Goal: Task Accomplishment & Management: Use online tool/utility

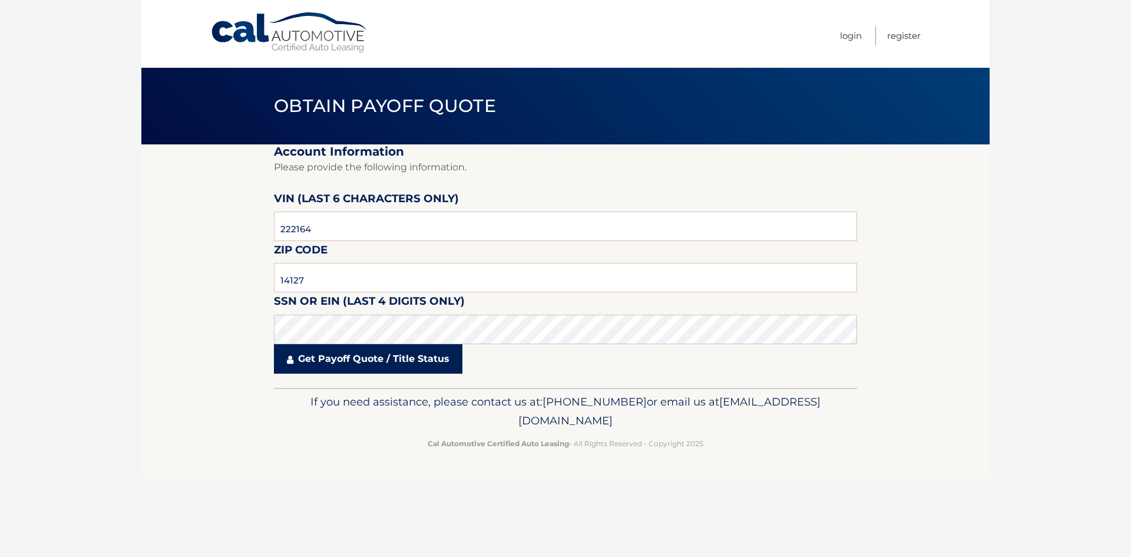
click at [377, 357] on link "Get Payoff Quote / Title Status" at bounding box center [368, 358] width 189 height 29
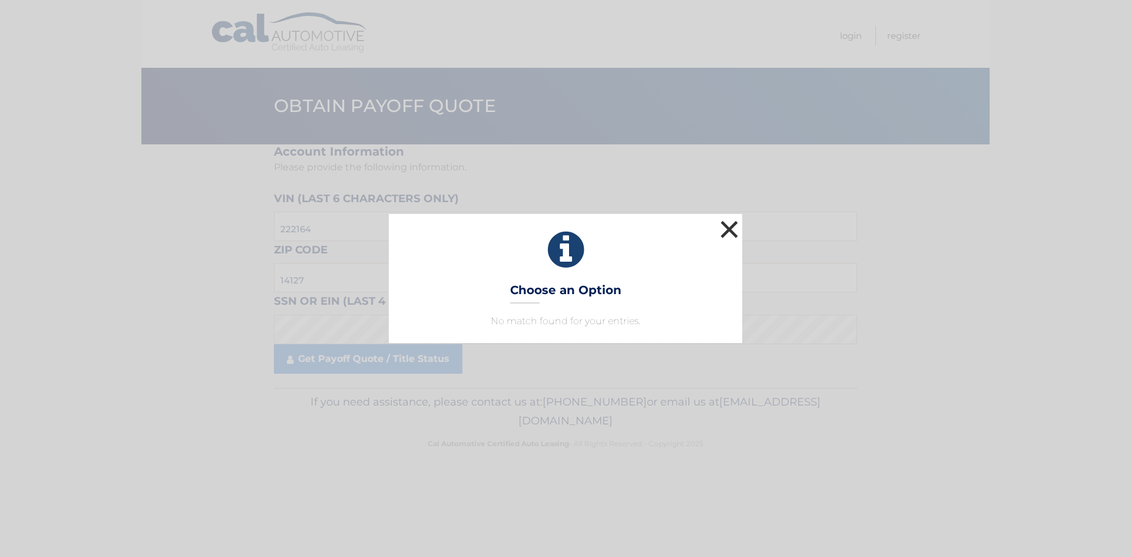
click at [731, 223] on button "×" at bounding box center [730, 229] width 24 height 24
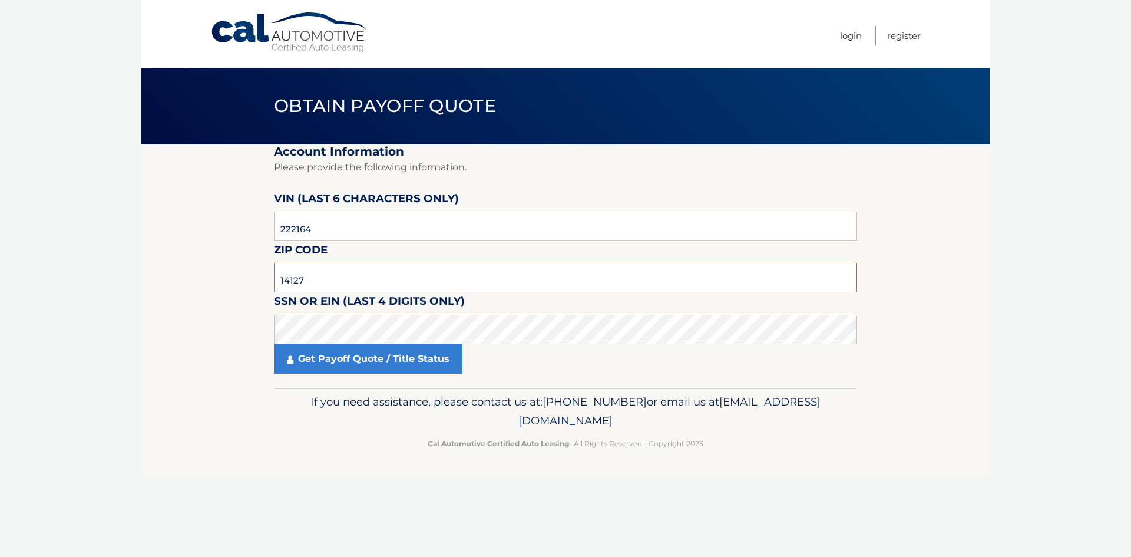
click at [329, 276] on input "14127" at bounding box center [565, 277] width 583 height 29
type input "1"
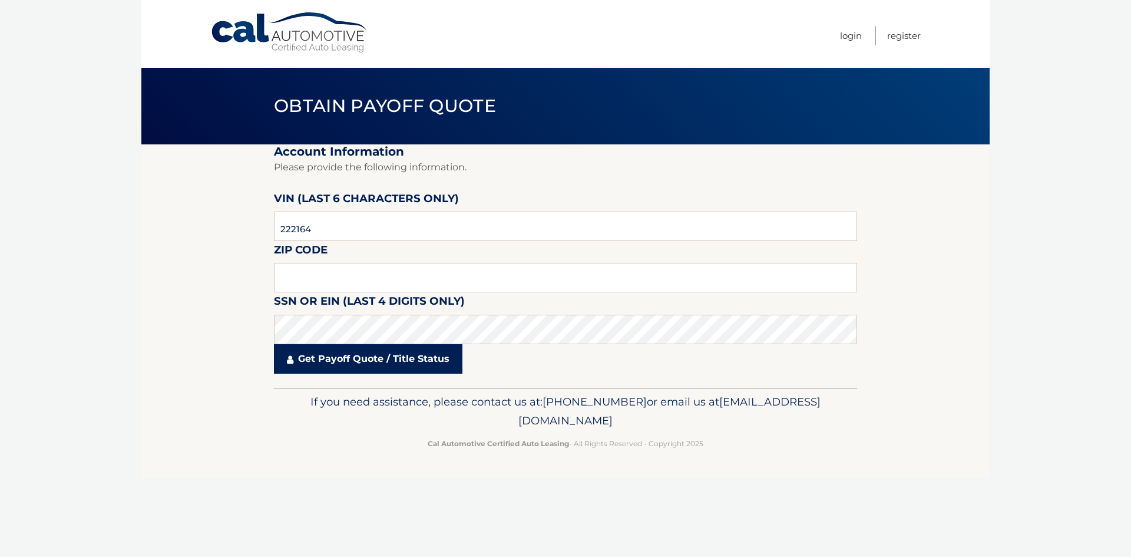
click at [354, 367] on link "Get Payoff Quote / Title Status" at bounding box center [368, 358] width 189 height 29
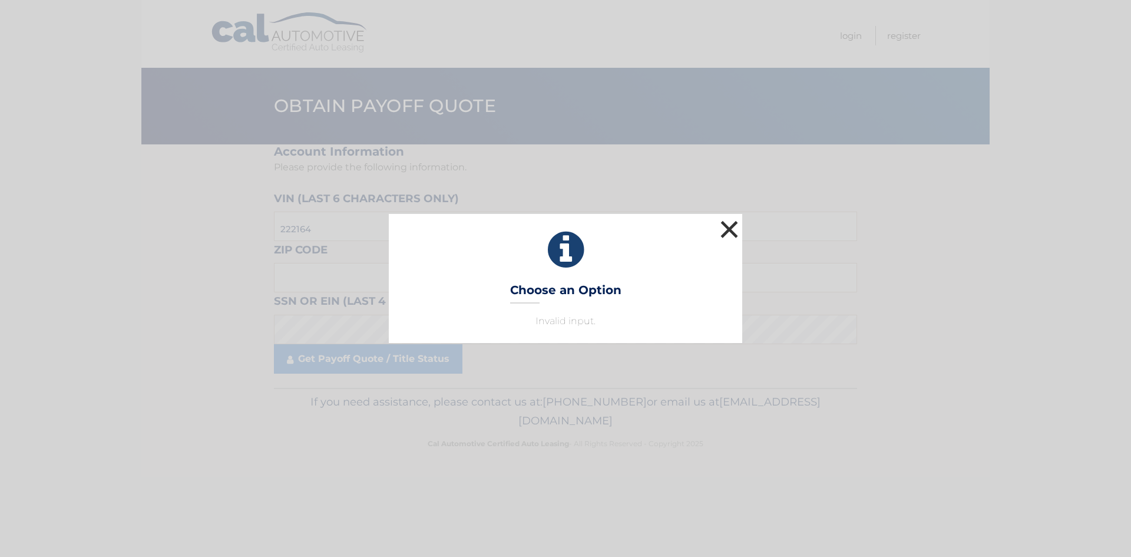
click at [730, 230] on button "×" at bounding box center [730, 229] width 24 height 24
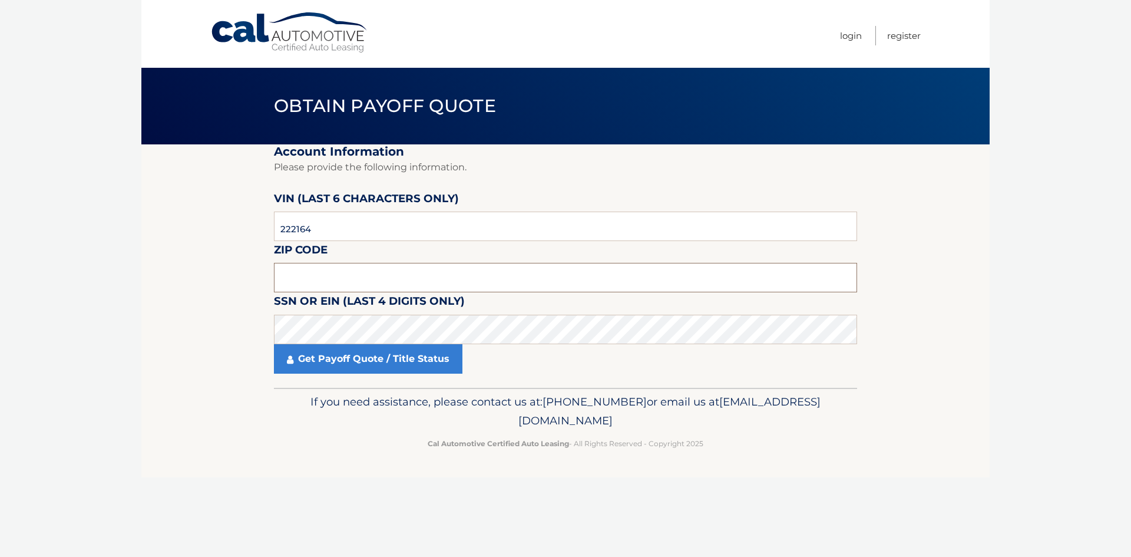
click at [335, 275] on input "text" at bounding box center [565, 277] width 583 height 29
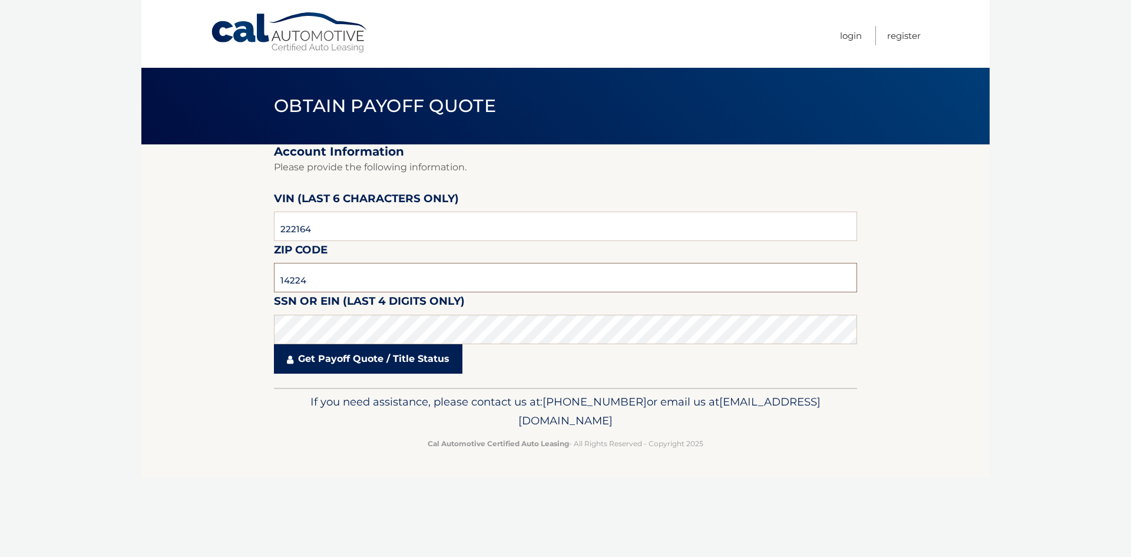
type input "14224"
click at [349, 356] on link "Get Payoff Quote / Title Status" at bounding box center [368, 358] width 189 height 29
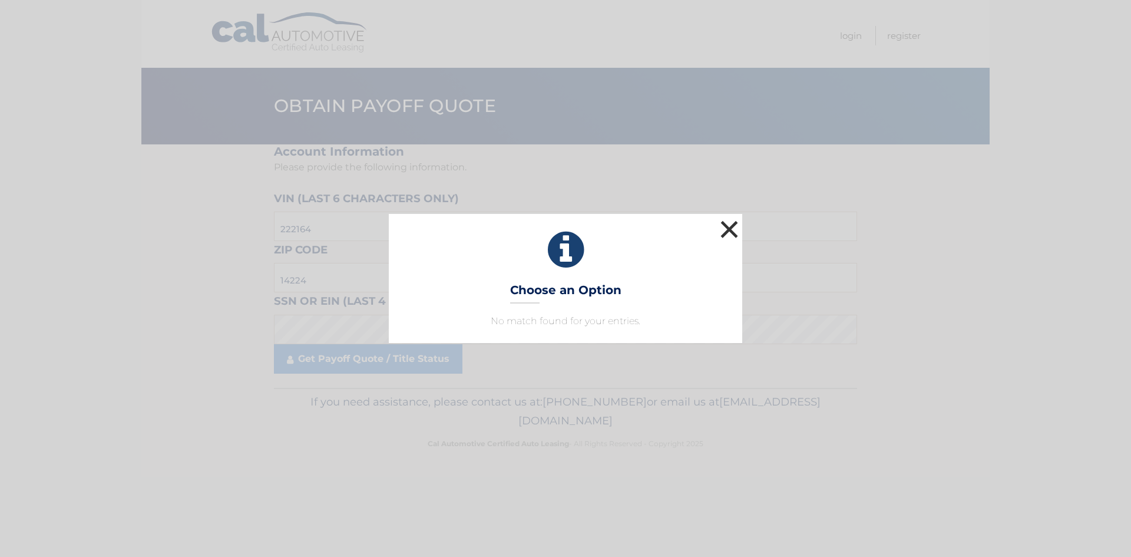
click at [730, 225] on button "×" at bounding box center [730, 229] width 24 height 24
